Goal: Transaction & Acquisition: Book appointment/travel/reservation

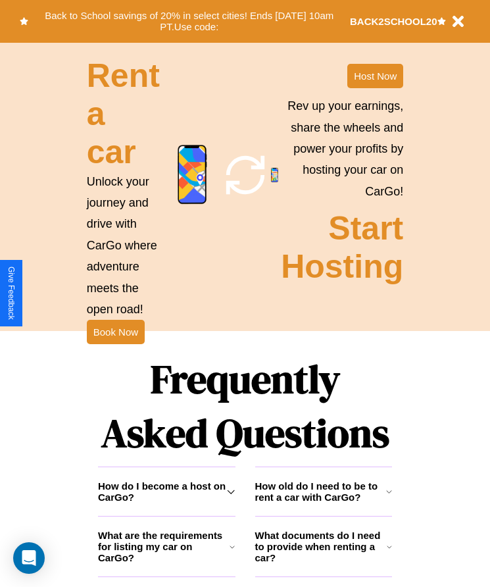
scroll to position [1478, 0]
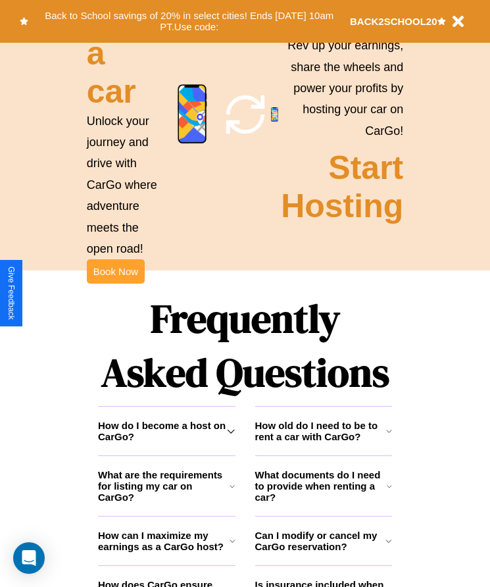
click at [115, 284] on button "Book Now" at bounding box center [116, 271] width 58 height 24
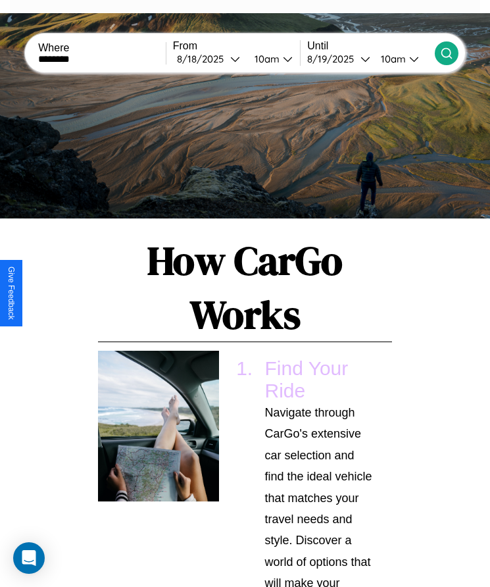
type input "********"
click at [446, 53] on icon at bounding box center [446, 53] width 13 height 13
